Goal: Task Accomplishment & Management: Manage account settings

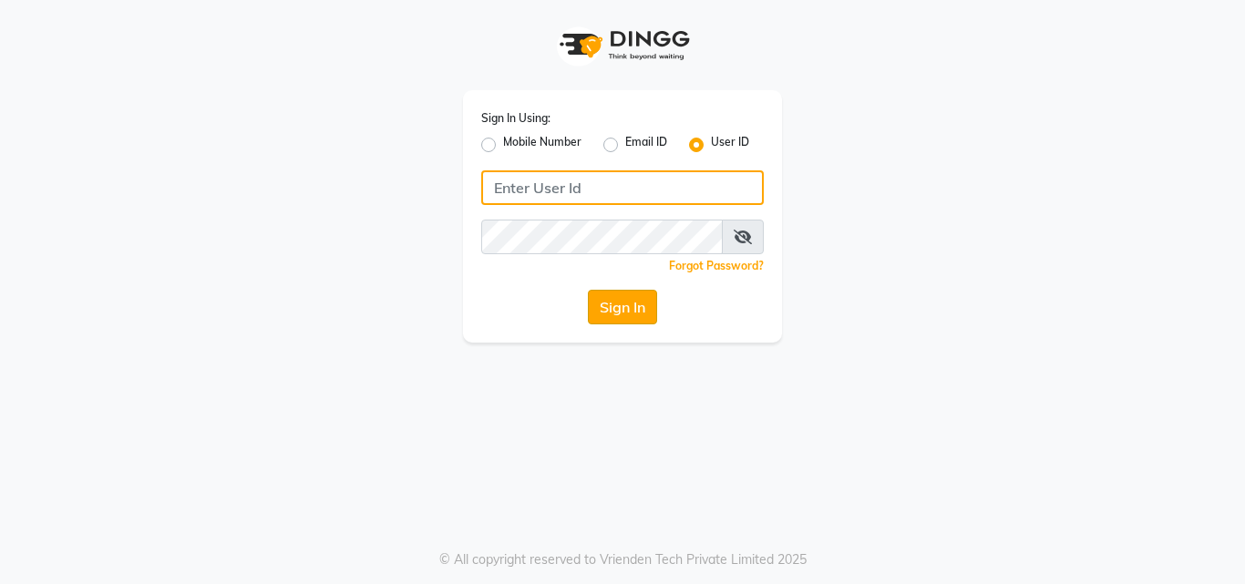
type input "artisanstudio"
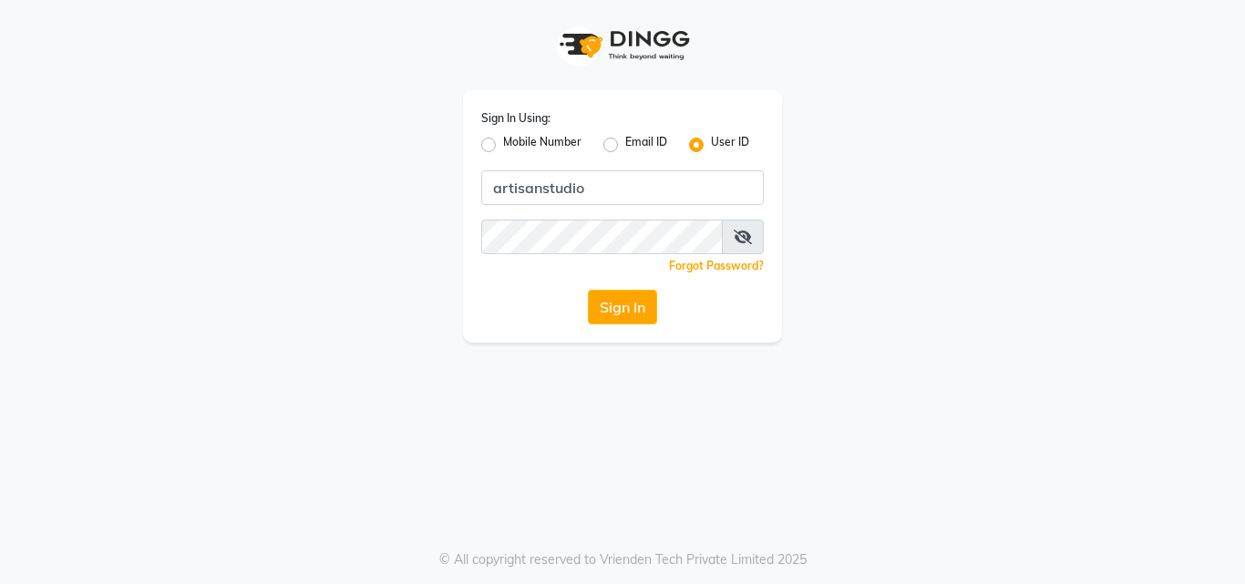
click at [612, 312] on button "Sign In" at bounding box center [622, 307] width 69 height 35
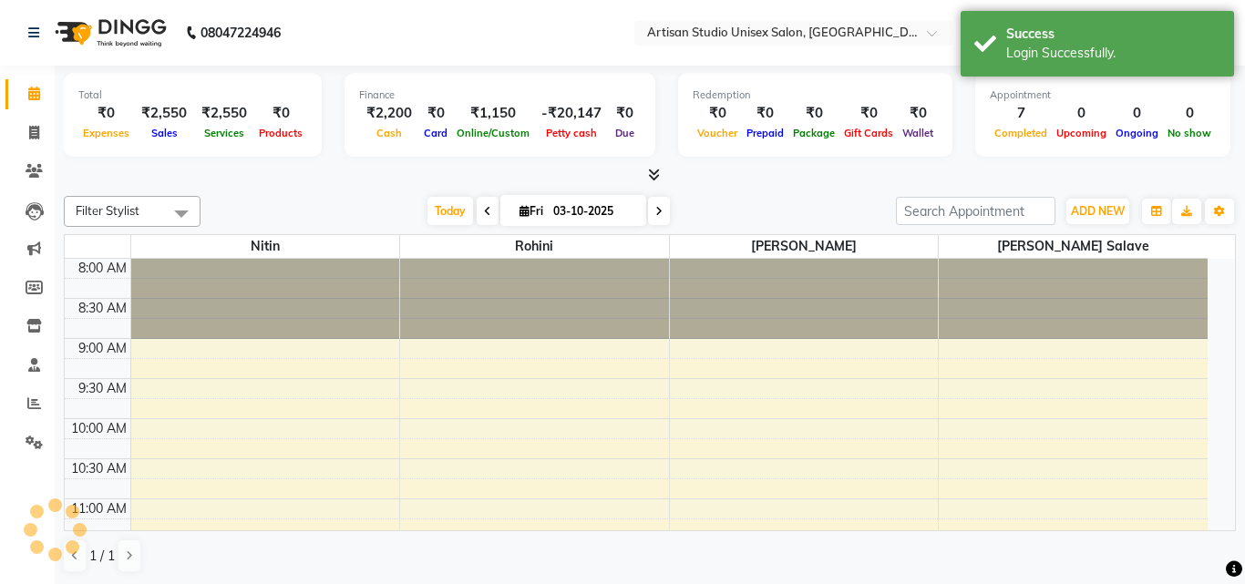
select select "en"
